Goal: Transaction & Acquisition: Purchase product/service

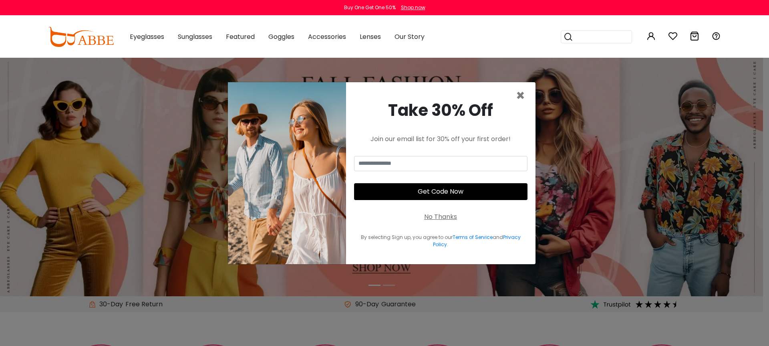
click at [437, 217] on div "No Thanks" at bounding box center [440, 217] width 33 height 10
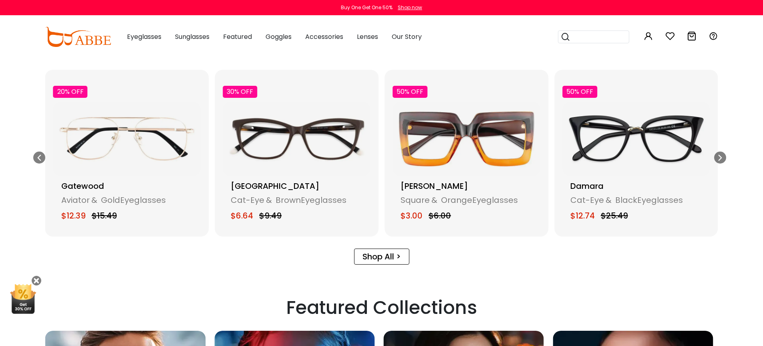
scroll to position [1186, 0]
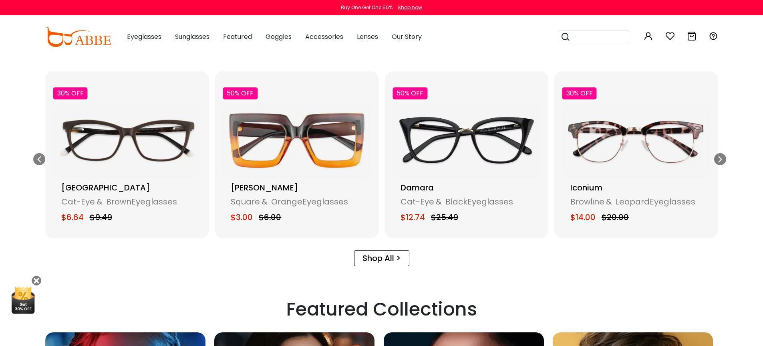
click at [132, 159] on img "7 / 17" at bounding box center [127, 140] width 148 height 74
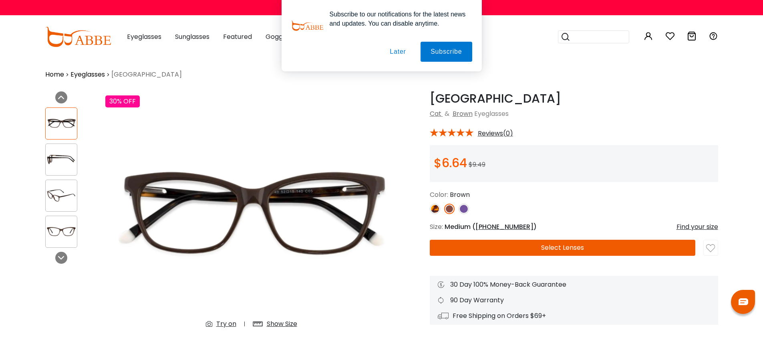
click at [398, 52] on button "Later" at bounding box center [398, 52] width 36 height 20
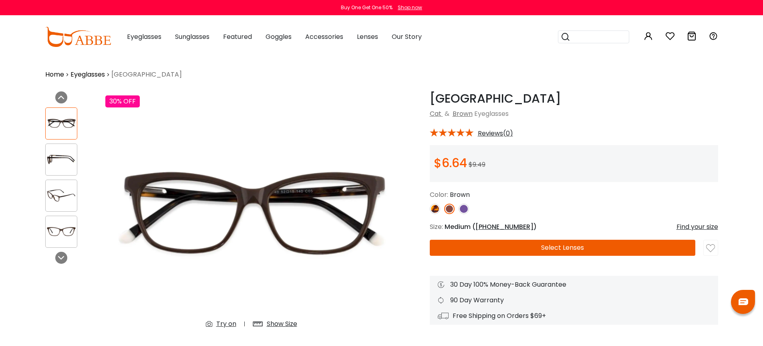
click at [618, 248] on button "Select Lenses" at bounding box center [563, 247] width 266 height 16
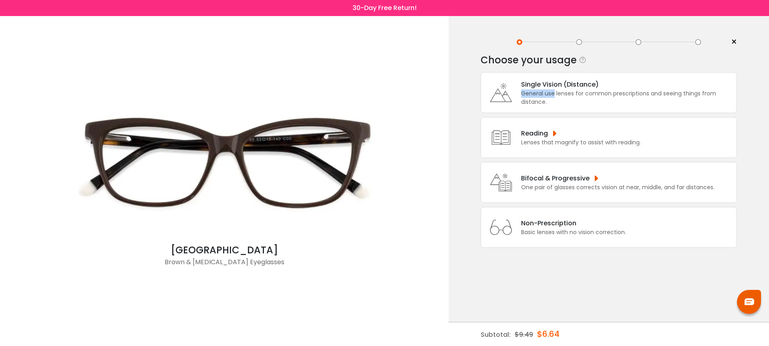
click at [555, 90] on div "General use lenses for common prescriptions and seeing things from distance." at bounding box center [626, 97] width 211 height 17
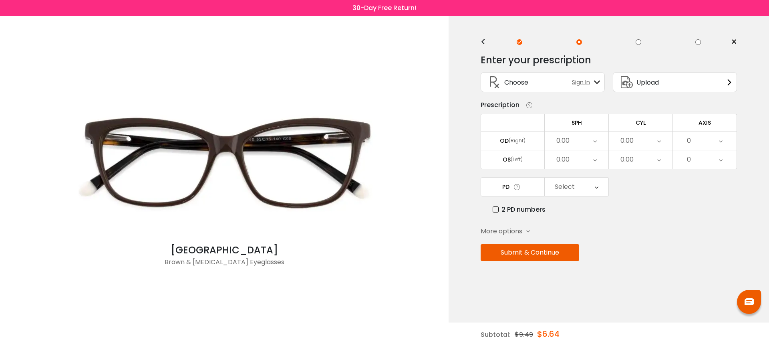
click at [588, 139] on div "0.00" at bounding box center [577, 140] width 64 height 18
click at [585, 166] on li "-0.75" at bounding box center [577, 166] width 64 height 14
click at [585, 165] on div "0.00" at bounding box center [577, 159] width 64 height 18
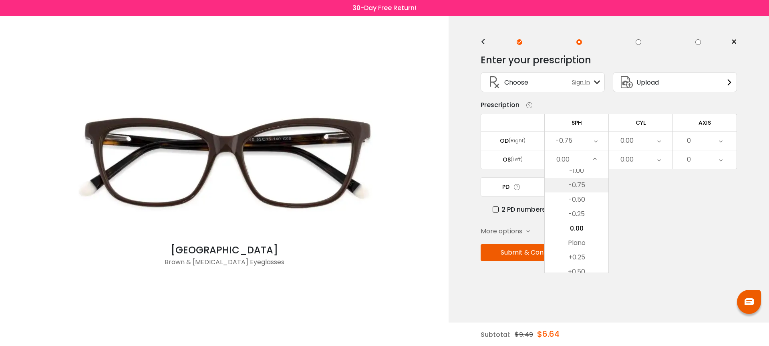
click at [580, 190] on li "-0.75" at bounding box center [577, 185] width 64 height 14
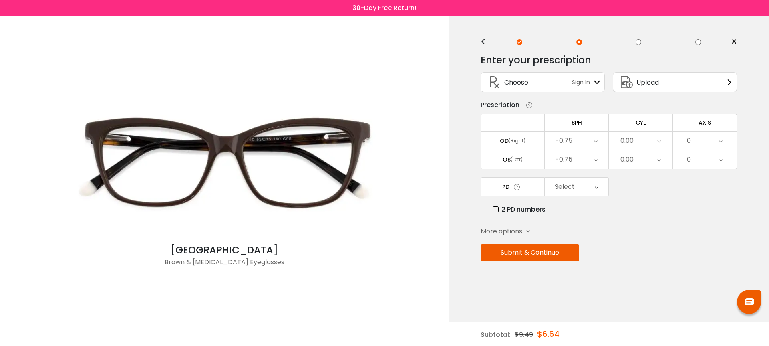
click at [549, 252] on button "Submit & Continue" at bounding box center [530, 252] width 99 height 17
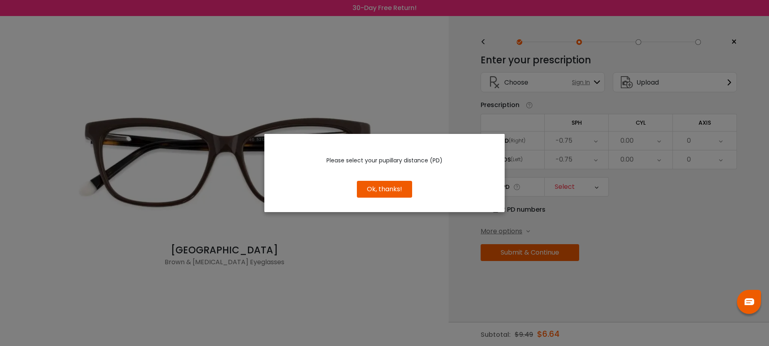
click at [380, 184] on button "Ok, thanks!" at bounding box center [384, 189] width 55 height 17
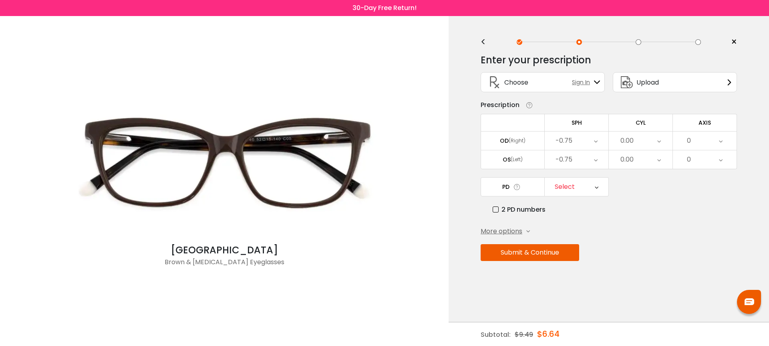
click at [597, 181] on icon at bounding box center [597, 186] width 4 height 18
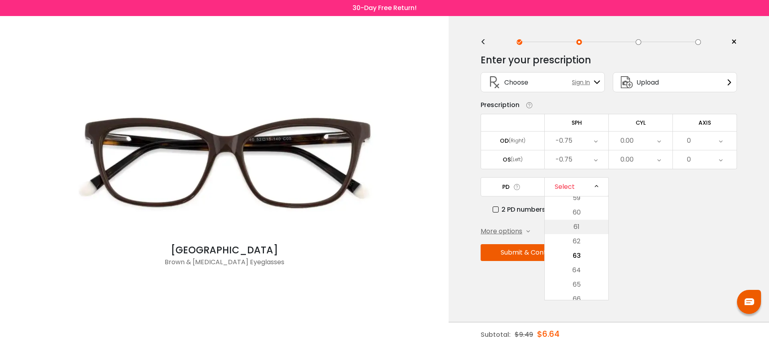
click at [578, 231] on li "61" at bounding box center [577, 226] width 64 height 14
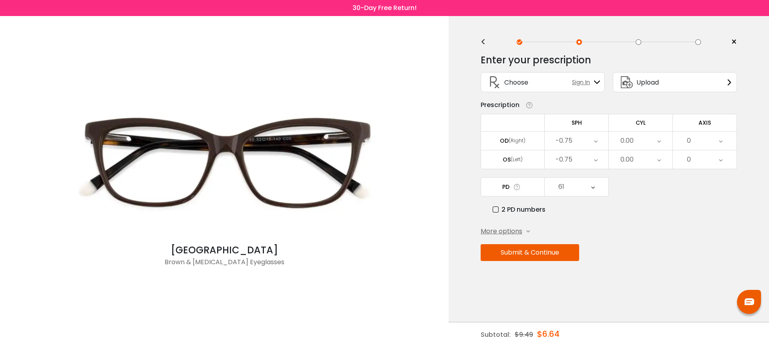
click at [546, 256] on button "Submit & Continue" at bounding box center [530, 252] width 99 height 17
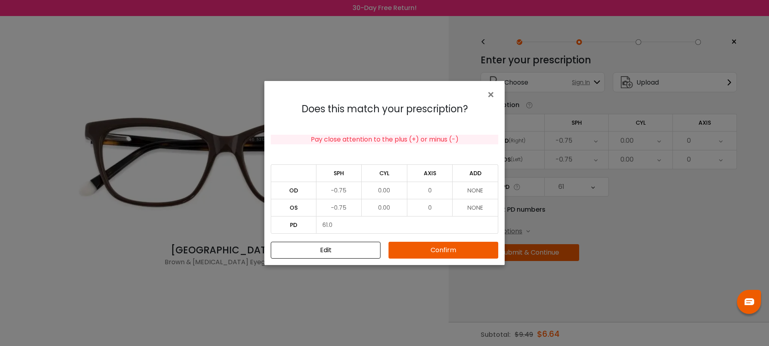
click at [454, 251] on button "Confirm" at bounding box center [443, 249] width 110 height 17
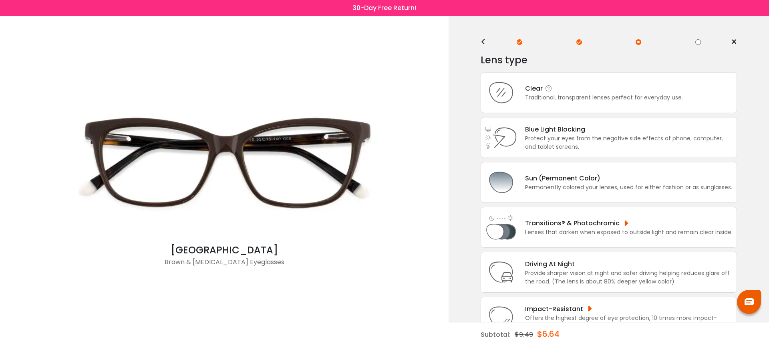
click at [570, 102] on div "Traditional, transparent lenses perfect for everyday use." at bounding box center [604, 97] width 158 height 8
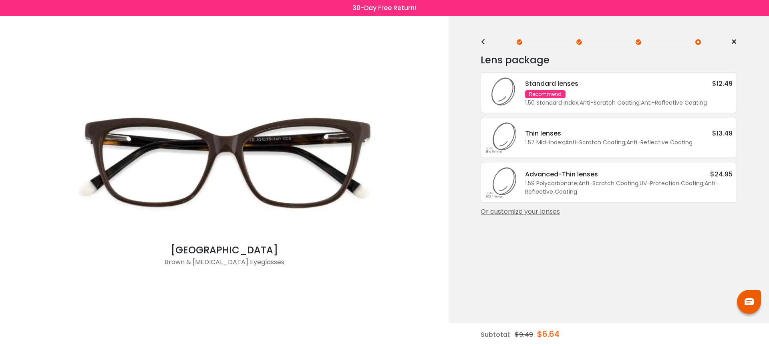
click at [570, 102] on div "1.50 Standard Index ; Anti-Scratch Coating ; Anti-Reflective Coating ;" at bounding box center [628, 103] width 207 height 8
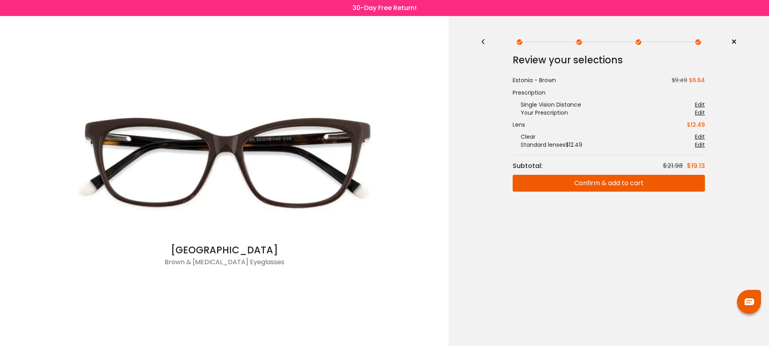
click at [584, 188] on button "Confirm & add to cart" at bounding box center [609, 183] width 192 height 17
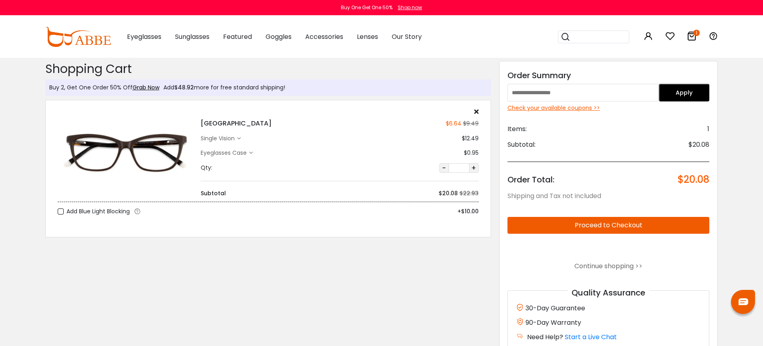
click at [592, 222] on button "Proceed to Checkout" at bounding box center [608, 225] width 202 height 17
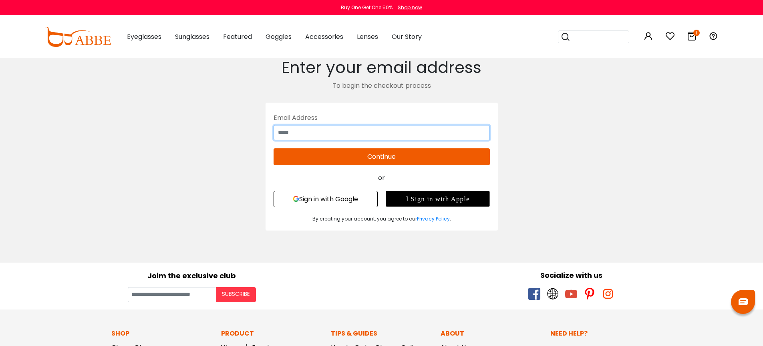
click at [388, 135] on input "text" at bounding box center [382, 132] width 216 height 15
type input "**********"
click at [463, 156] on button "Continue" at bounding box center [382, 156] width 216 height 17
type input "**********"
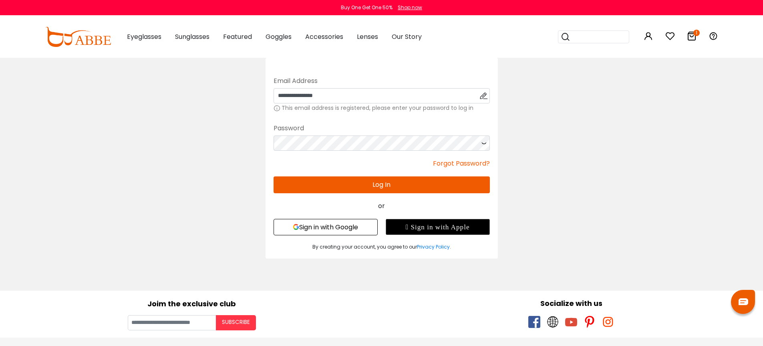
drag, startPoint x: 444, startPoint y: 191, endPoint x: 448, endPoint y: 191, distance: 4.0
click at [444, 191] on button "Log In" at bounding box center [382, 184] width 216 height 17
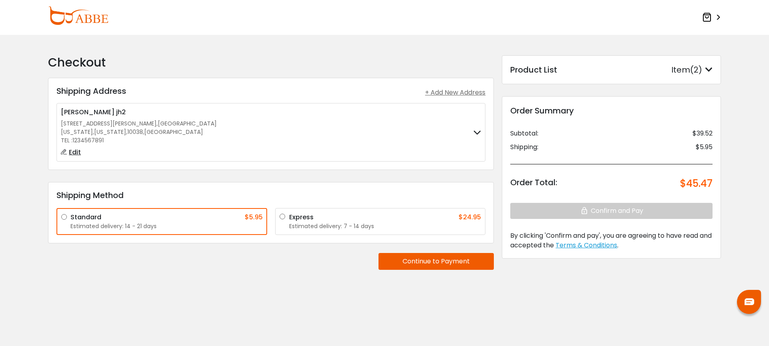
click at [708, 17] on icon at bounding box center [707, 17] width 10 height 10
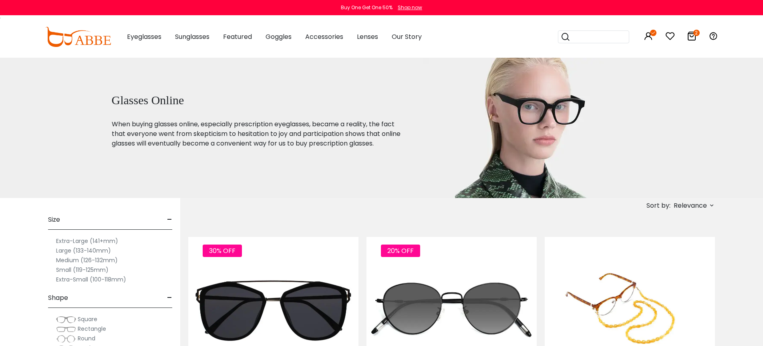
click at [690, 36] on icon at bounding box center [692, 36] width 10 height 10
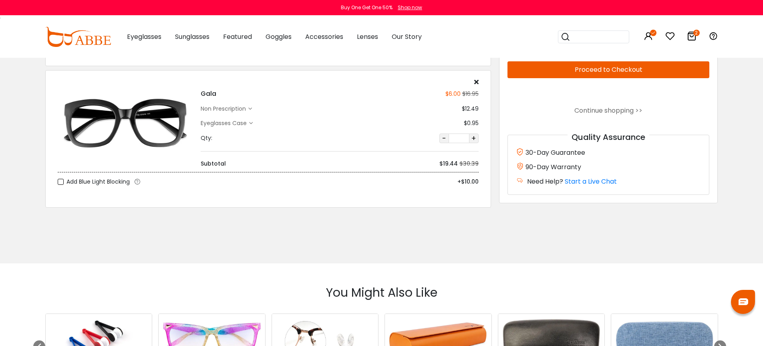
scroll to position [20, 0]
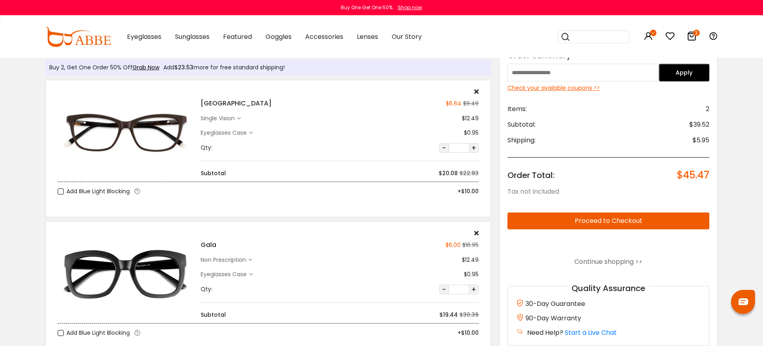
click at [477, 232] on icon at bounding box center [476, 232] width 4 height 6
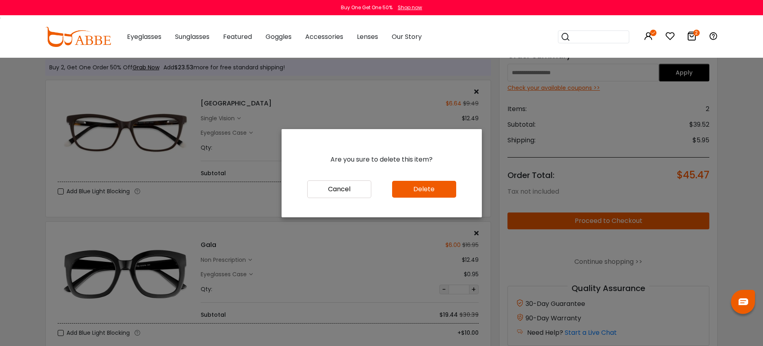
click at [429, 186] on button "Delete" at bounding box center [424, 189] width 64 height 17
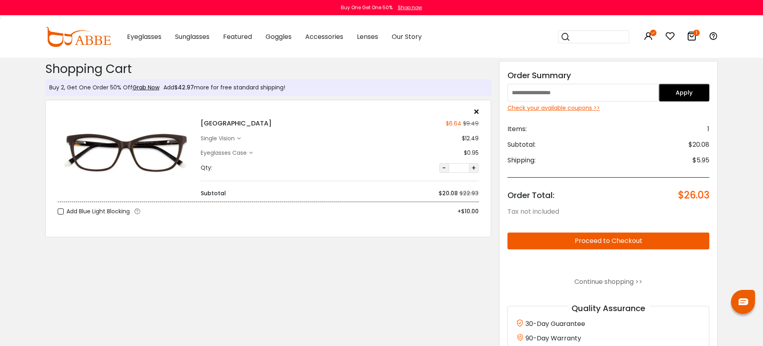
click at [662, 238] on button "Proceed to Checkout" at bounding box center [608, 240] width 202 height 17
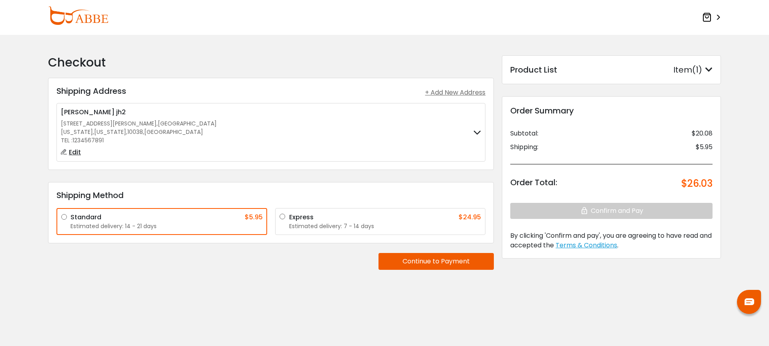
click at [706, 18] on icon at bounding box center [707, 17] width 10 height 10
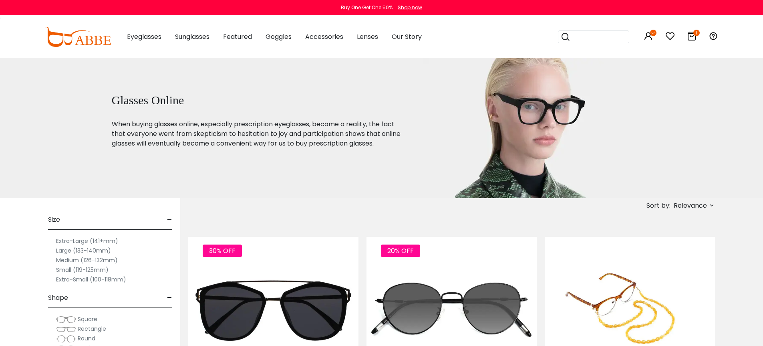
click at [688, 37] on icon at bounding box center [692, 36] width 10 height 10
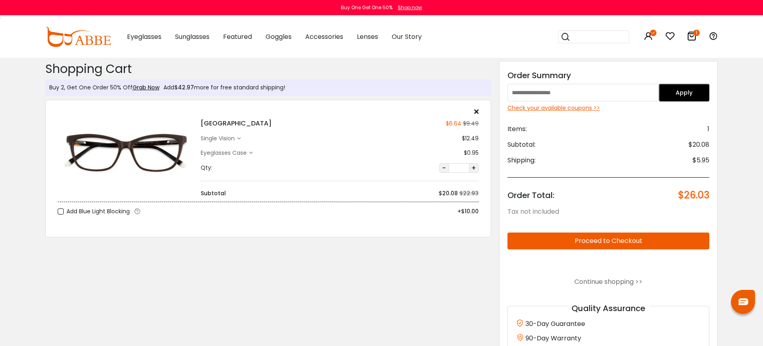
click at [586, 107] on div "Check your available coupons >>" at bounding box center [608, 108] width 202 height 8
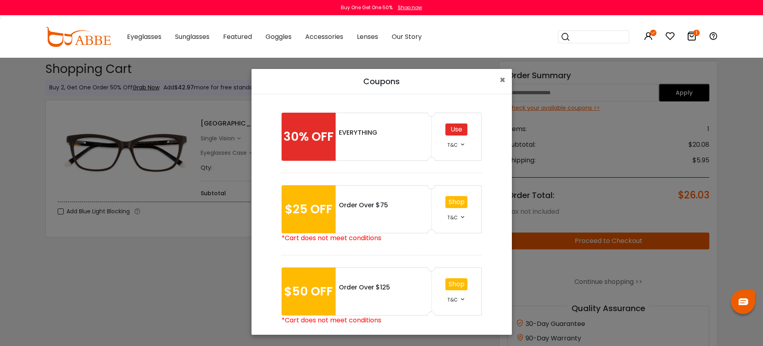
click at [452, 131] on div "Use" at bounding box center [456, 129] width 22 height 12
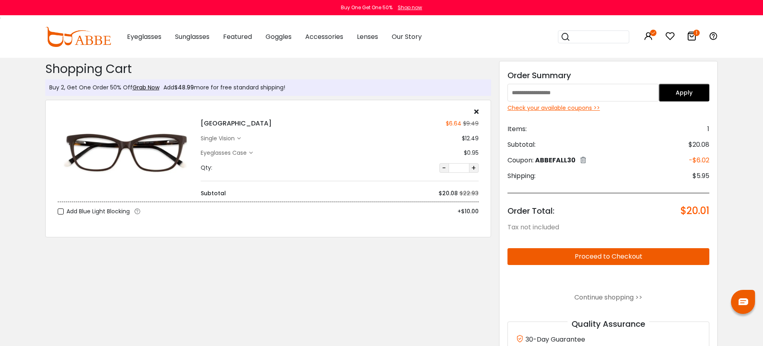
click at [662, 258] on button "Proceed to Checkout" at bounding box center [608, 256] width 202 height 17
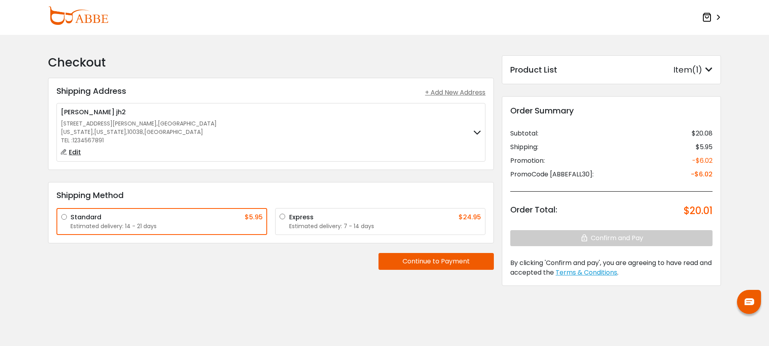
click at [437, 146] on label "Peng wang zhang jh2 123 William Street , Manhattan New York , New York , 10038 …" at bounding box center [271, 132] width 420 height 50
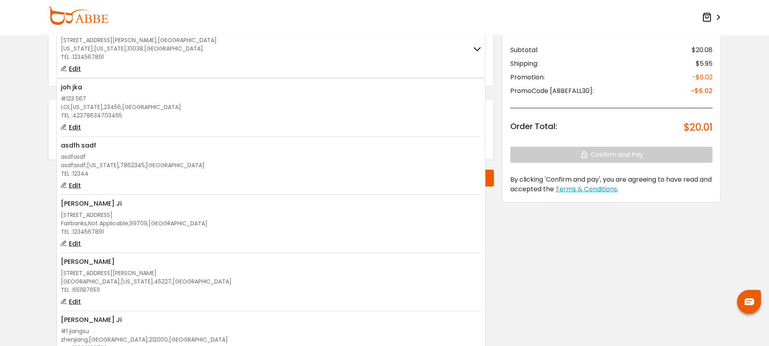
click at [328, 265] on div "[PERSON_NAME]" at bounding box center [271, 262] width 420 height 10
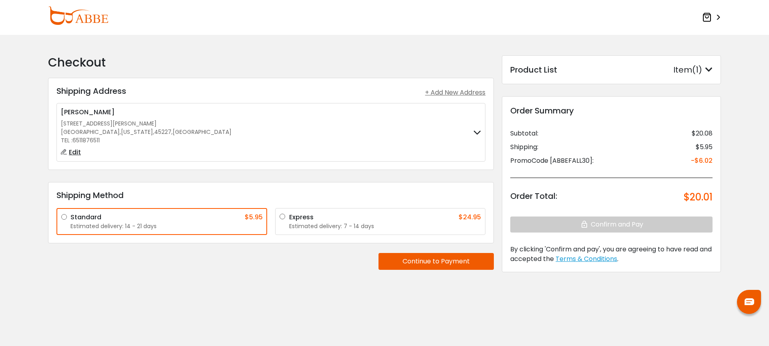
click at [425, 259] on button "Continue to Payment" at bounding box center [435, 261] width 115 height 17
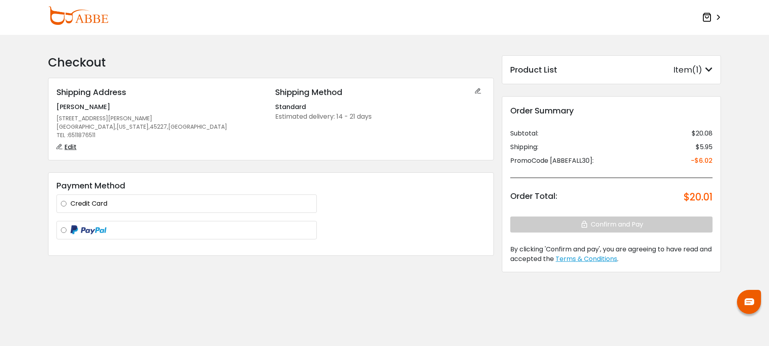
click at [215, 207] on label "Credit Card" at bounding box center [191, 204] width 242 height 10
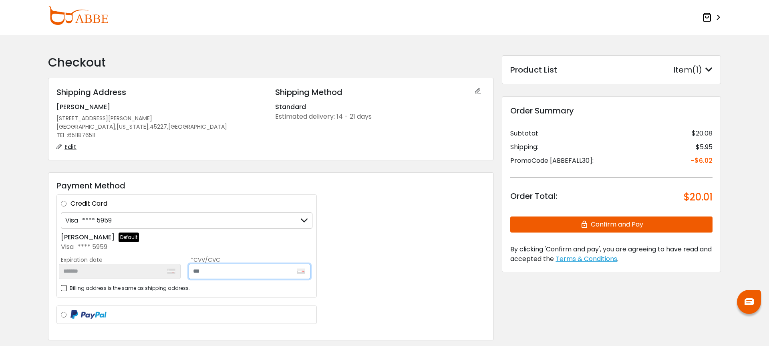
click at [244, 271] on input "text" at bounding box center [250, 271] width 122 height 15
click at [70, 202] on label "Credit Card" at bounding box center [191, 204] width 242 height 10
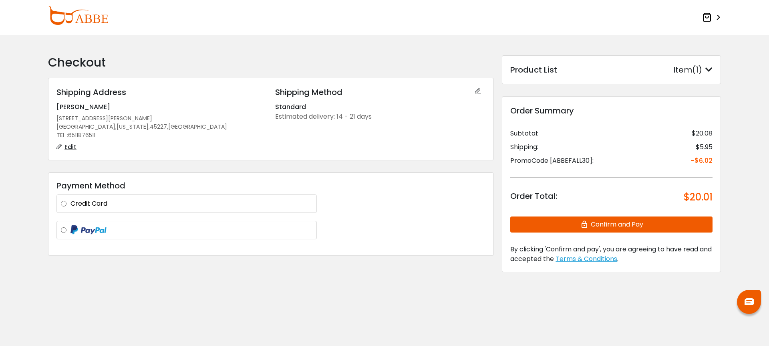
click at [70, 229] on label at bounding box center [191, 230] width 242 height 10
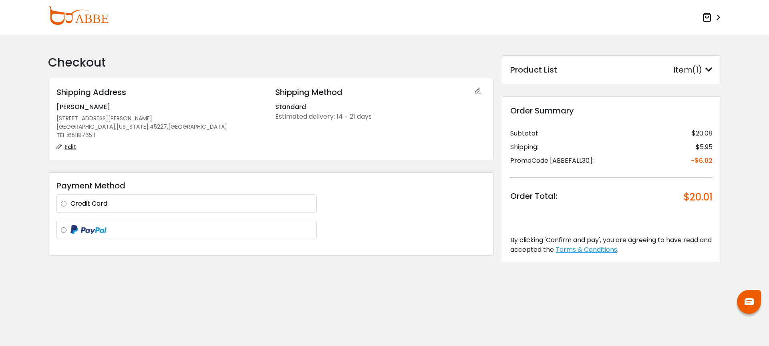
click at [70, 203] on label "Credit Card" at bounding box center [191, 204] width 242 height 10
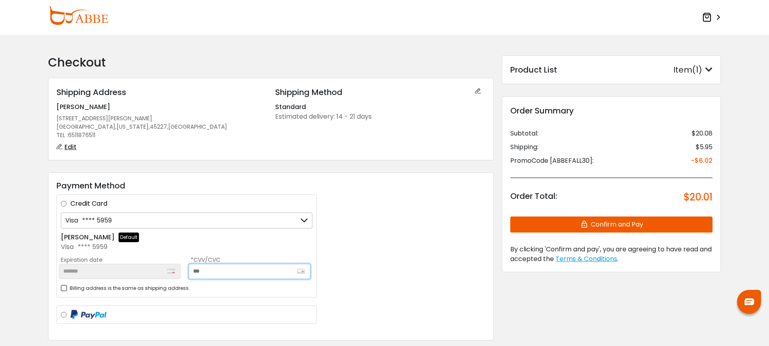
click at [217, 270] on input "text" at bounding box center [250, 271] width 122 height 15
type input "***"
click at [390, 238] on div "Payment Method Credit Card Visa **** 5959 Visa **** 5959 Visa **** 5959 + Add a…" at bounding box center [271, 256] width 446 height 168
click at [547, 227] on button "Confirm and Pay" at bounding box center [611, 224] width 202 height 16
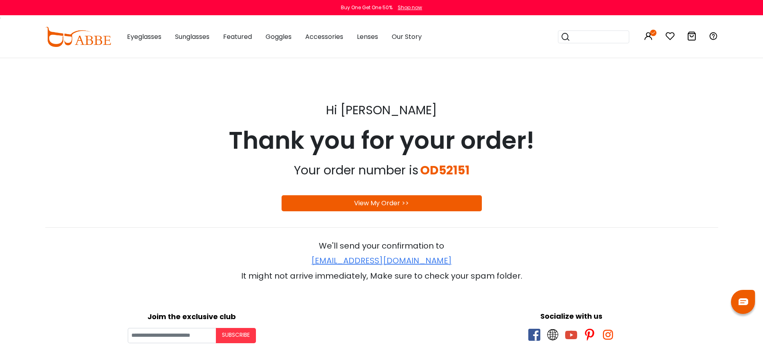
click at [670, 109] on div "Hi Johson Je" at bounding box center [381, 110] width 673 height 24
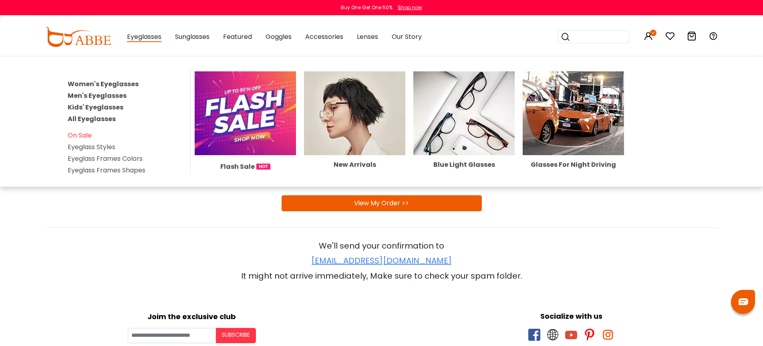
click at [125, 83] on link "Women's Eyeglasses" at bounding box center [103, 83] width 71 height 9
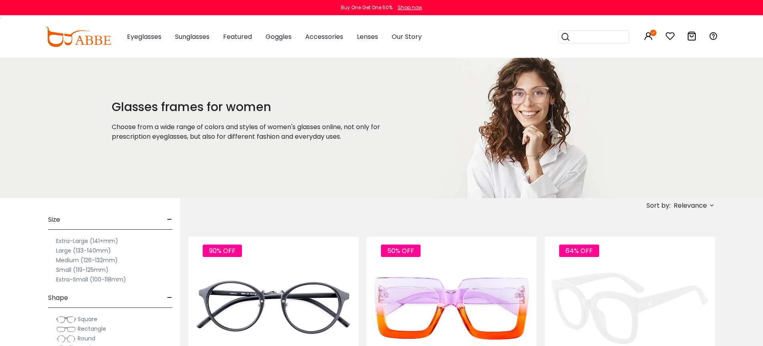
click at [621, 301] on img at bounding box center [630, 308] width 170 height 85
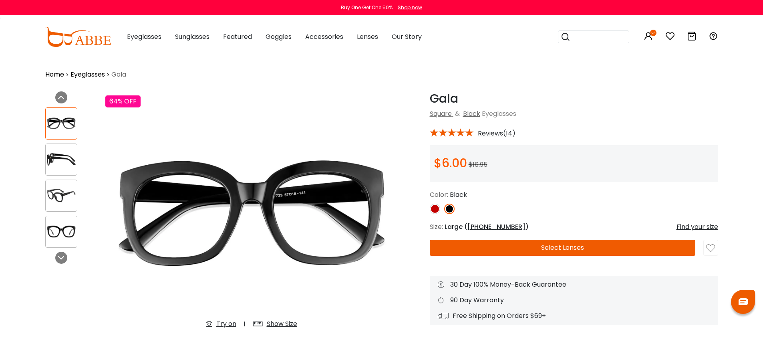
click at [609, 250] on button "Select Lenses" at bounding box center [563, 247] width 266 height 16
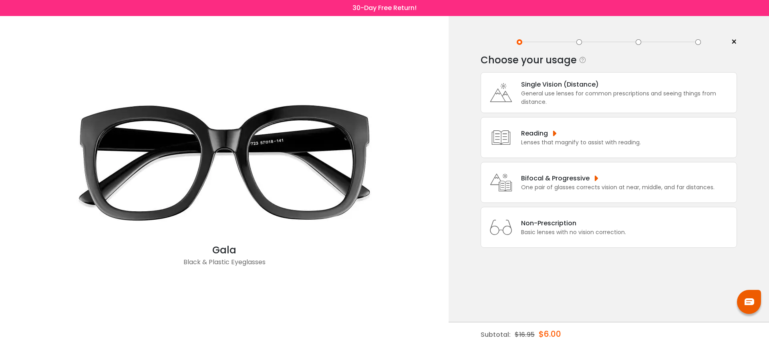
click at [599, 228] on div "Non-Prescription" at bounding box center [573, 223] width 105 height 10
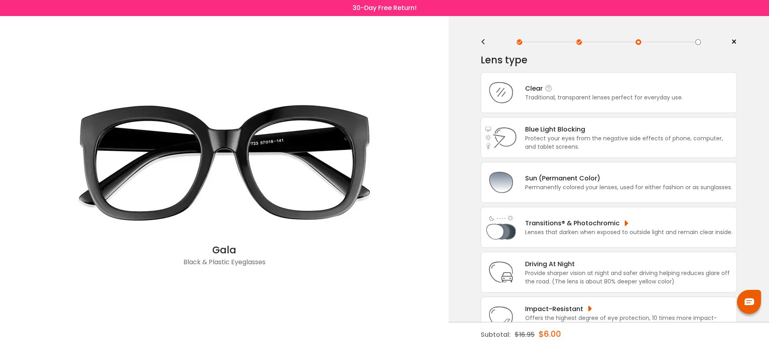
click at [582, 109] on div "Clear Traditional, transparent lenses perfect for everyday use." at bounding box center [609, 92] width 256 height 41
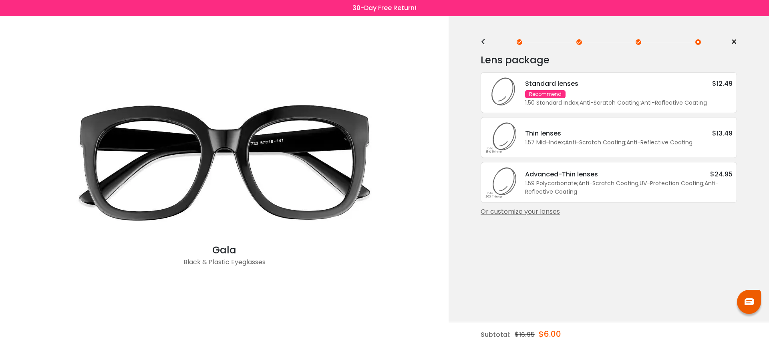
click at [640, 103] on div "1.50 Standard Index ; Anti-Scratch Coating ; Anti-Reflective Coating ;" at bounding box center [628, 103] width 207 height 8
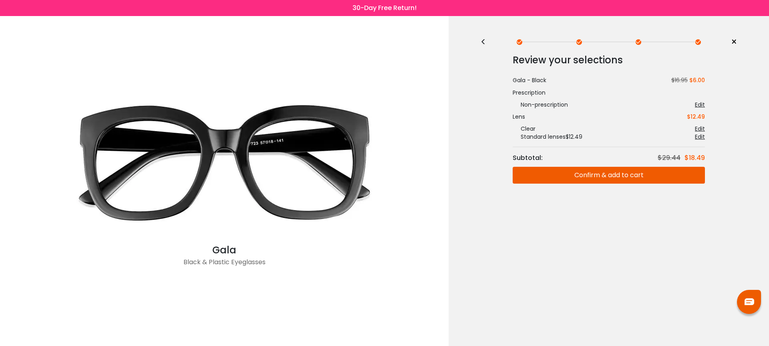
click at [630, 180] on button "Confirm & add to cart" at bounding box center [609, 175] width 192 height 17
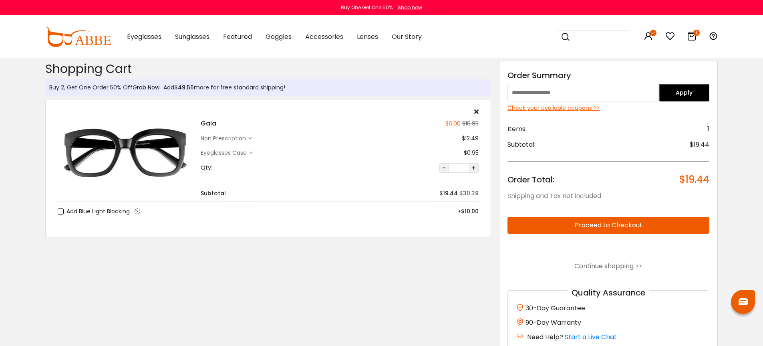
click at [633, 223] on button "Proceed to Checkout" at bounding box center [608, 225] width 202 height 17
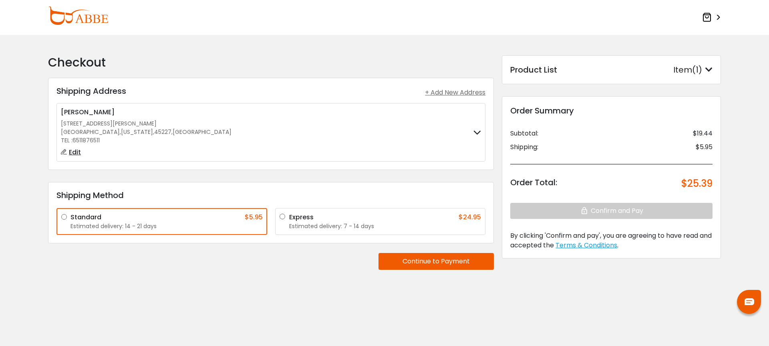
click at [414, 260] on button "Continue to Payment" at bounding box center [435, 261] width 115 height 17
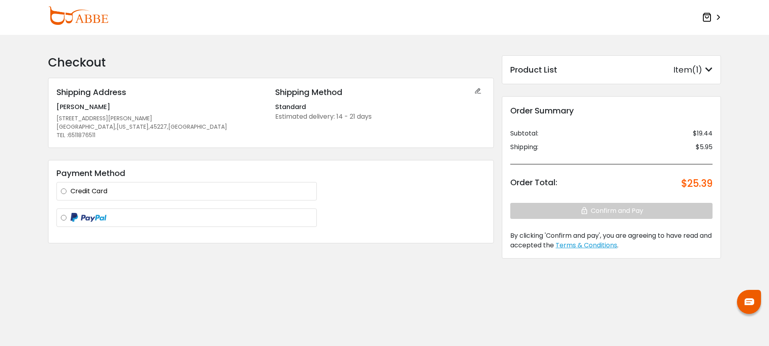
click at [214, 216] on label at bounding box center [191, 218] width 242 height 10
